Goal: Task Accomplishment & Management: Complete application form

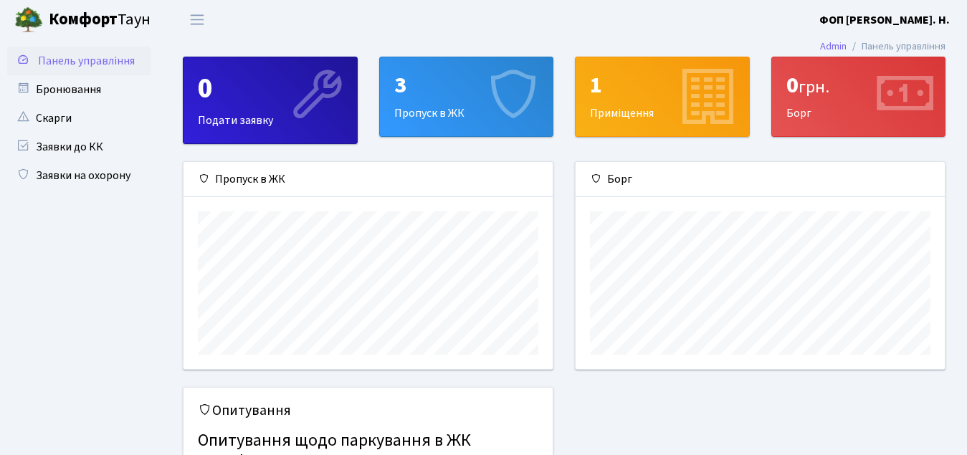
scroll to position [207, 369]
click at [65, 95] on link "Бронювання" at bounding box center [78, 89] width 143 height 29
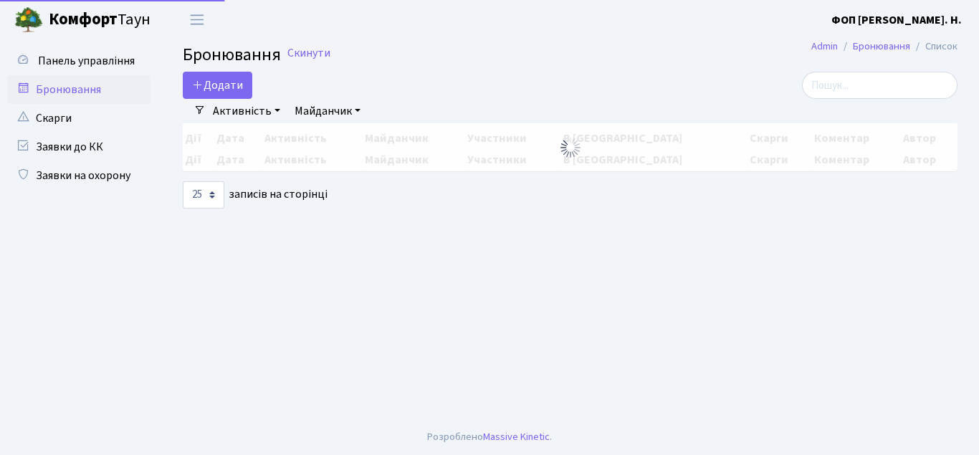
select select "25"
click at [80, 186] on link "Заявки на охорону" at bounding box center [78, 175] width 143 height 29
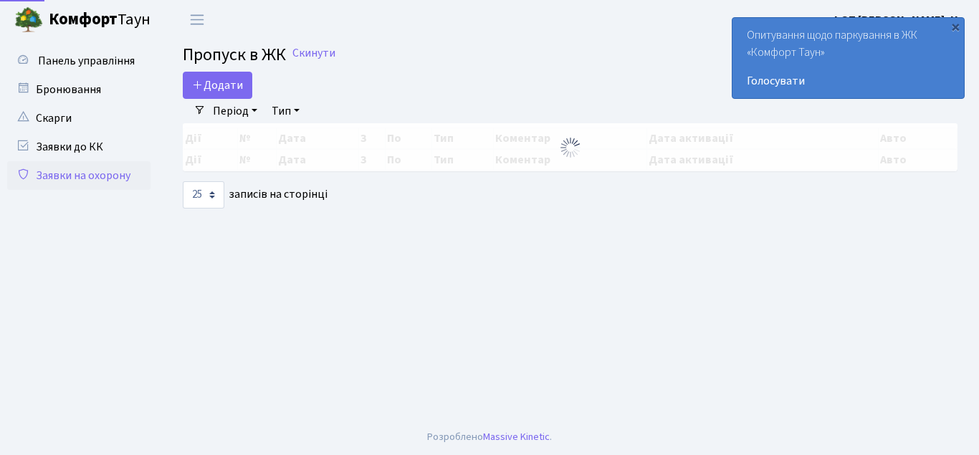
select select "25"
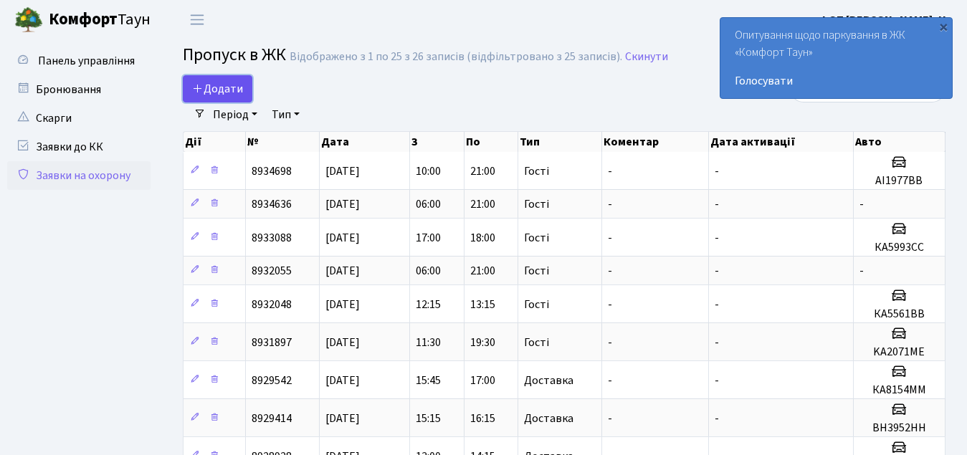
click at [218, 93] on span "Додати" at bounding box center [217, 89] width 51 height 16
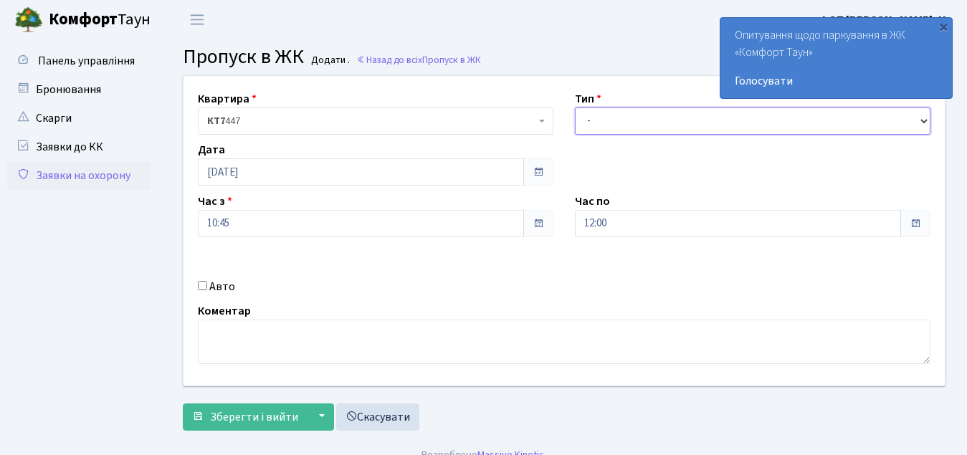
click at [619, 126] on select "- Доставка Таксі Гості Сервіс" at bounding box center [753, 121] width 356 height 27
select select "3"
click at [575, 108] on select "- Доставка Таксі Гості Сервіс" at bounding box center [753, 121] width 356 height 27
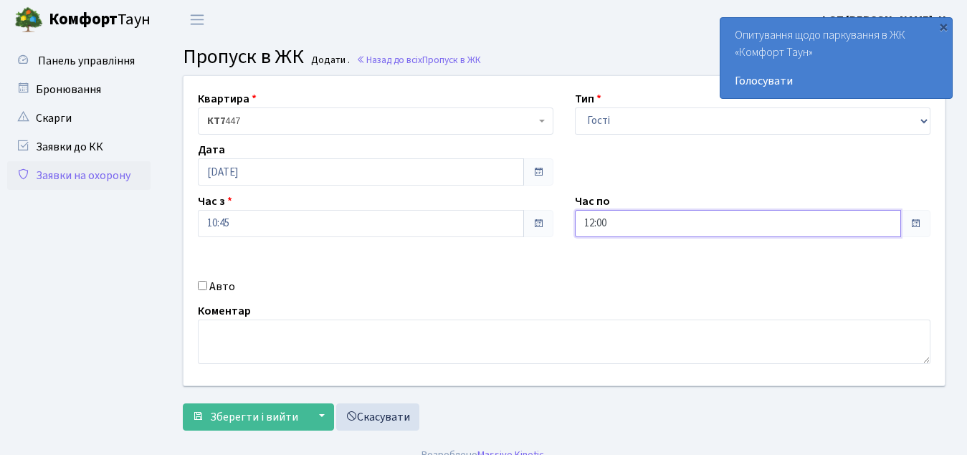
click at [616, 223] on input "12:00" at bounding box center [738, 223] width 326 height 27
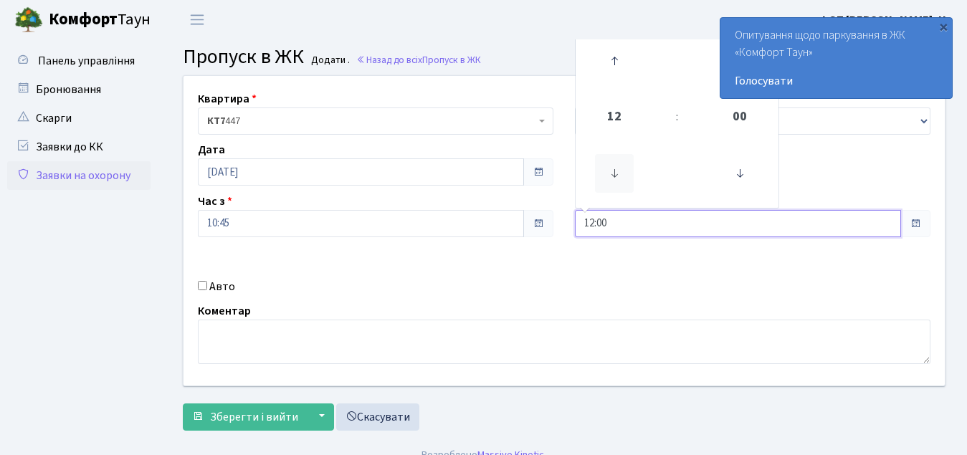
click at [614, 178] on icon at bounding box center [614, 173] width 39 height 39
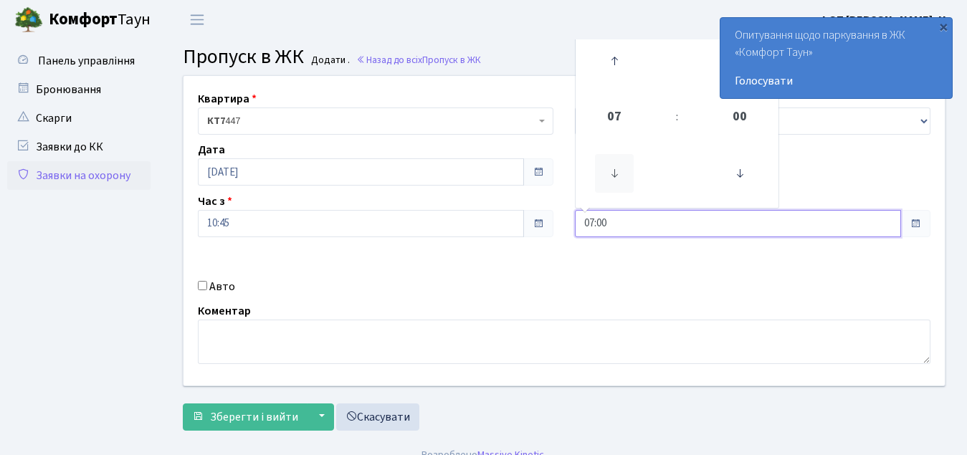
click at [614, 178] on icon at bounding box center [614, 173] width 39 height 39
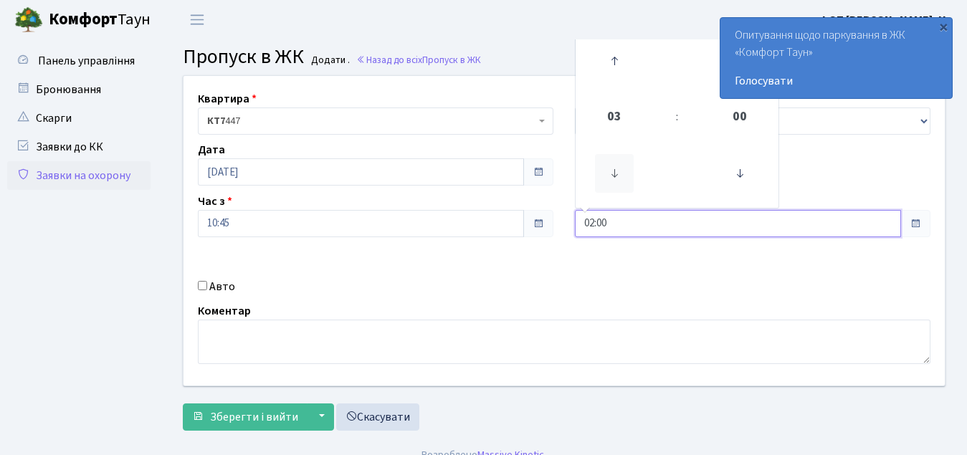
click at [614, 178] on icon at bounding box center [614, 173] width 39 height 39
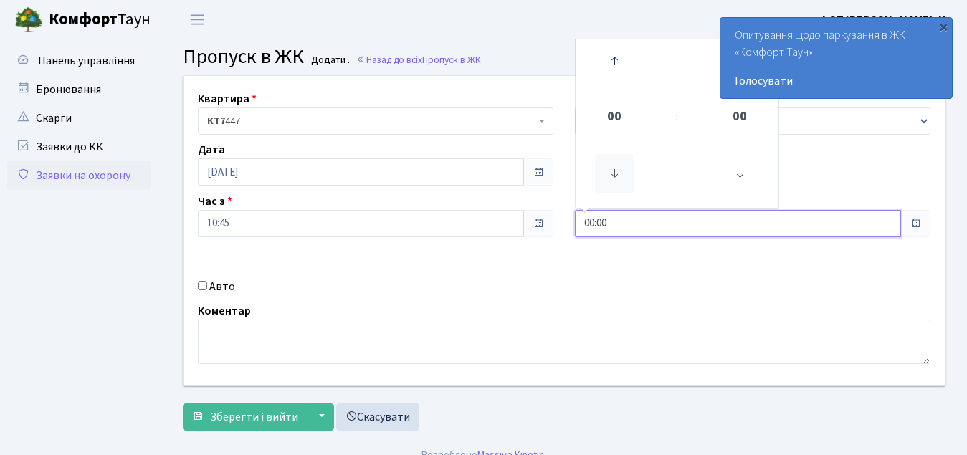
click at [614, 178] on icon at bounding box center [614, 173] width 39 height 39
click at [608, 57] on icon at bounding box center [614, 61] width 39 height 39
click at [607, 54] on icon at bounding box center [614, 61] width 39 height 39
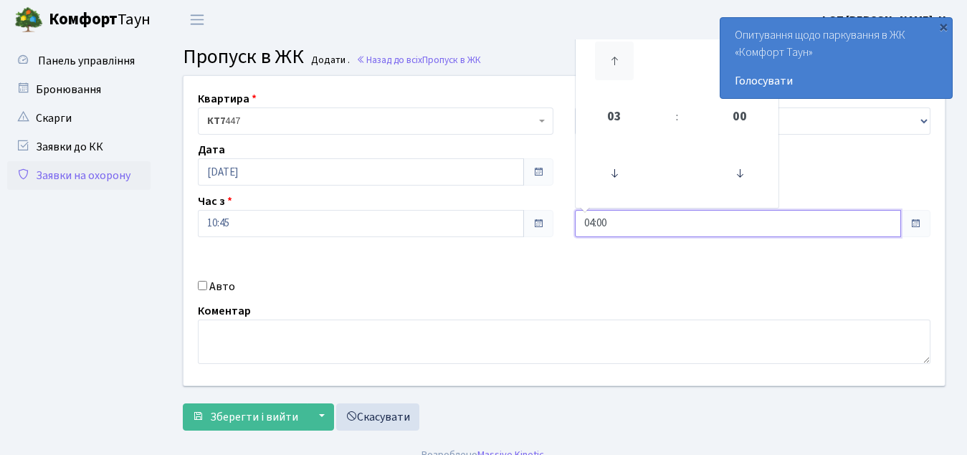
click at [607, 54] on icon at bounding box center [614, 61] width 39 height 39
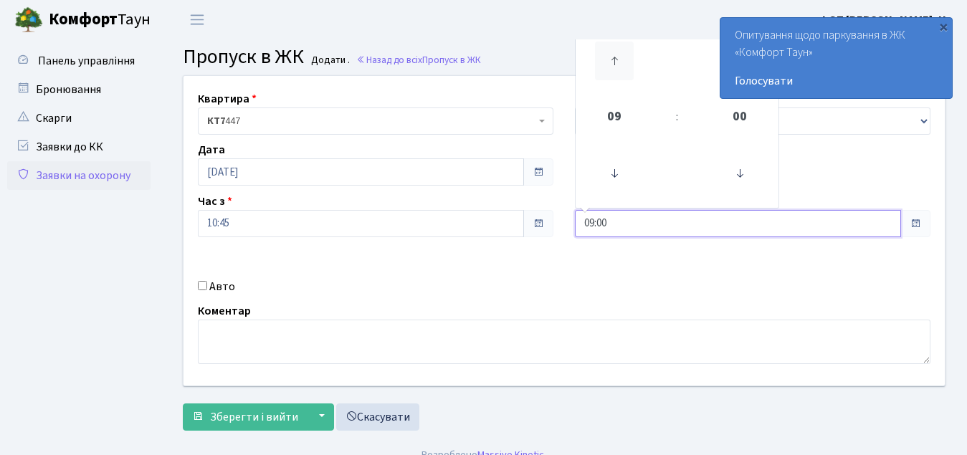
click at [607, 54] on icon at bounding box center [614, 61] width 39 height 39
click at [606, 54] on icon at bounding box center [614, 61] width 39 height 39
click at [605, 54] on icon at bounding box center [614, 61] width 39 height 39
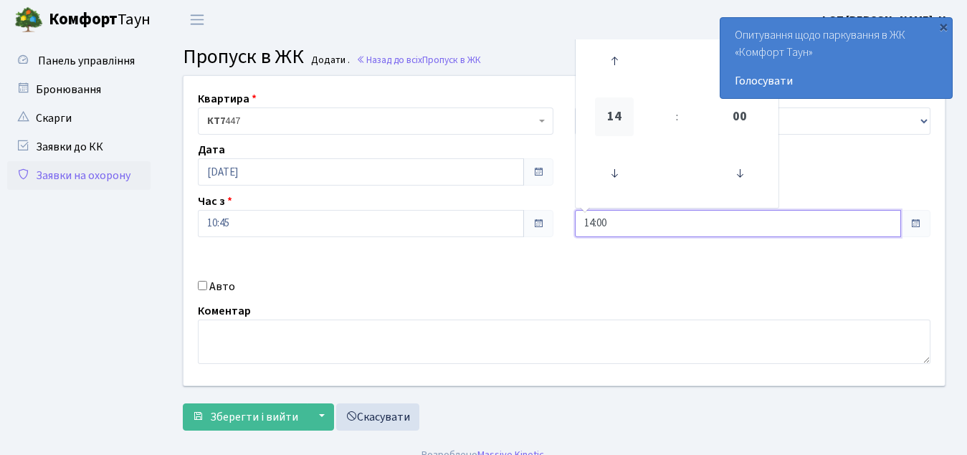
click at [614, 120] on span "14" at bounding box center [614, 116] width 39 height 39
click at [644, 182] on td "21" at bounding box center [652, 190] width 49 height 30
type input "21:00"
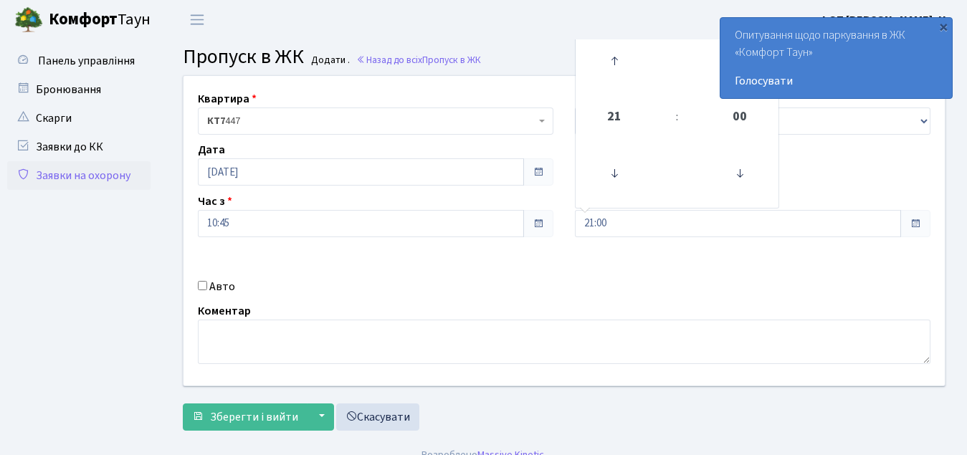
click at [563, 272] on div "Квартира <b>КТ7</b>&nbsp;&nbsp;&nbsp;447 КТ7 447 Тип - Доставка Таксі Гості Сер…" at bounding box center [564, 231] width 783 height 310
click at [205, 285] on input "Авто" at bounding box center [202, 285] width 9 height 9
checkbox input "true"
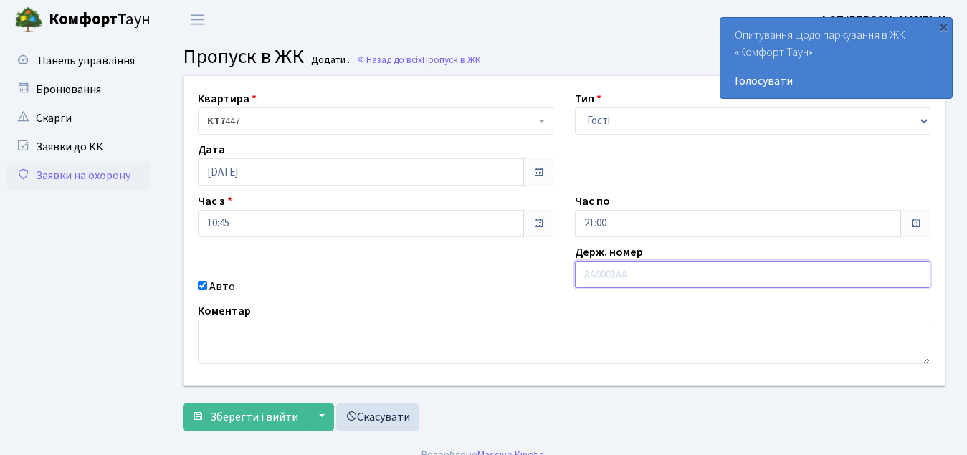
paste input "CD120TT"
type input "CD120TT"
click at [943, 31] on div "×" at bounding box center [943, 26] width 14 height 14
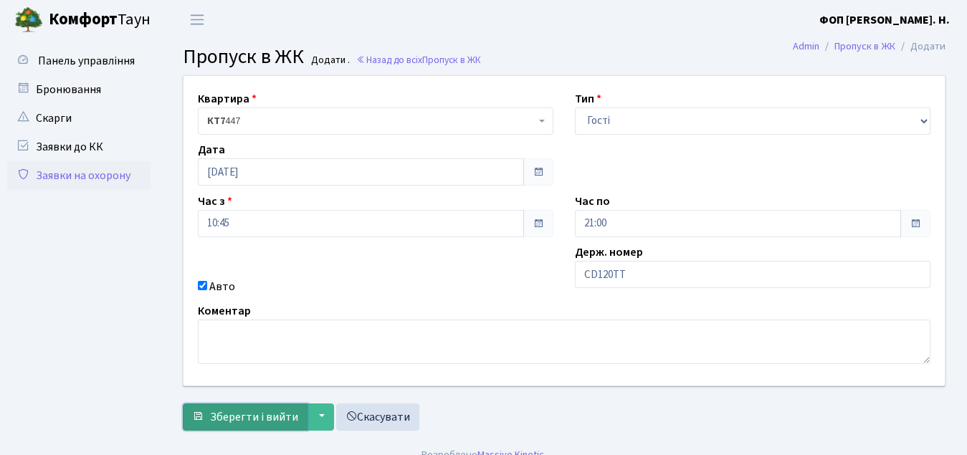
click at [273, 418] on span "Зберегти і вийти" at bounding box center [254, 417] width 88 height 16
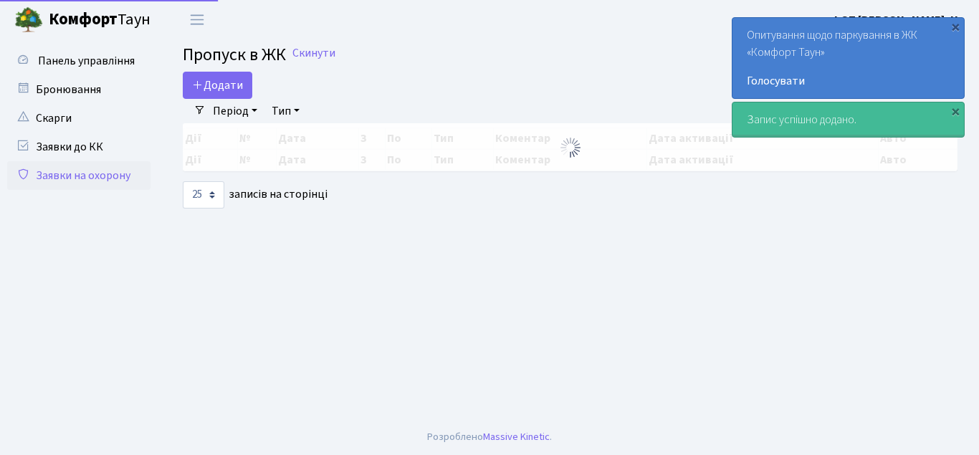
select select "25"
